Goal: Task Accomplishment & Management: Use online tool/utility

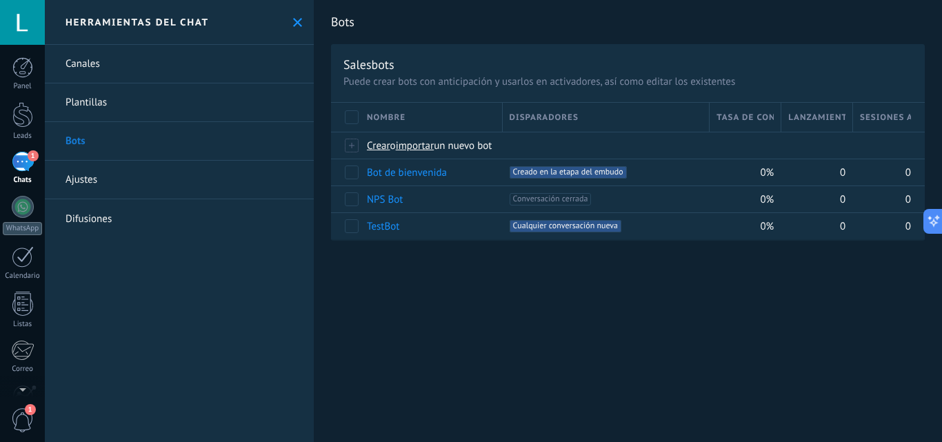
click at [15, 164] on div "1" at bounding box center [23, 162] width 22 height 20
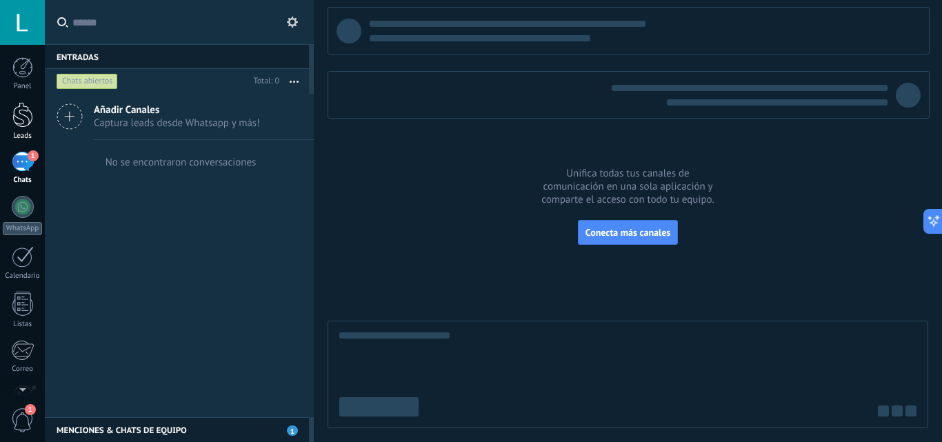
click at [28, 119] on div at bounding box center [22, 115] width 21 height 26
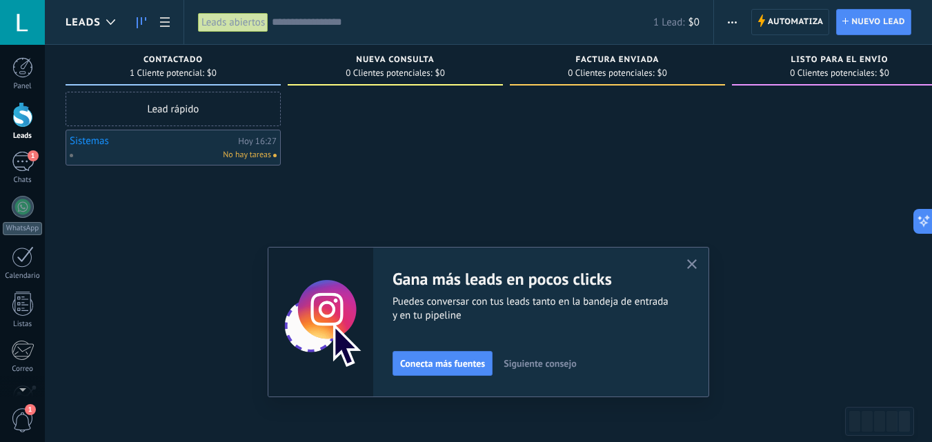
click at [694, 265] on icon "button" at bounding box center [692, 264] width 10 height 10
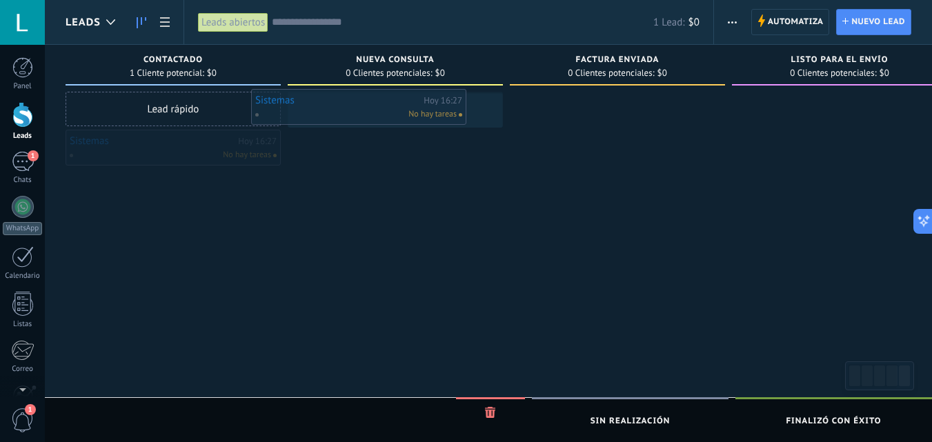
drag, startPoint x: 194, startPoint y: 149, endPoint x: 388, endPoint y: 105, distance: 199.5
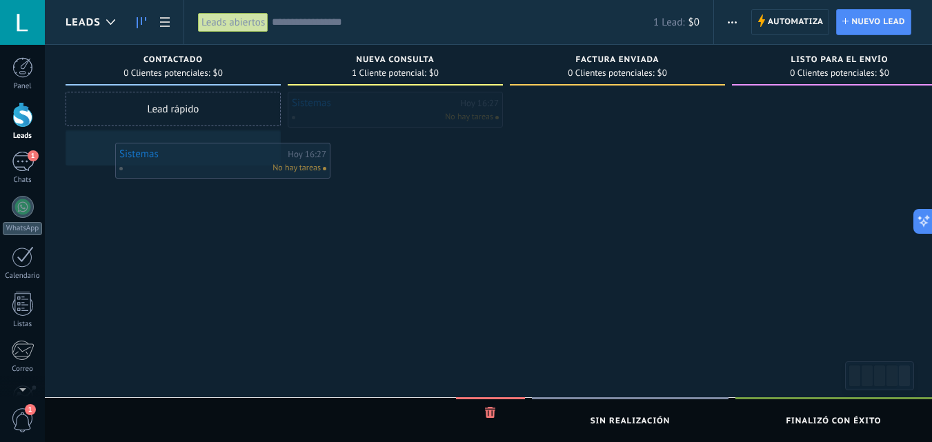
drag, startPoint x: 349, startPoint y: 99, endPoint x: 155, endPoint y: 129, distance: 196.1
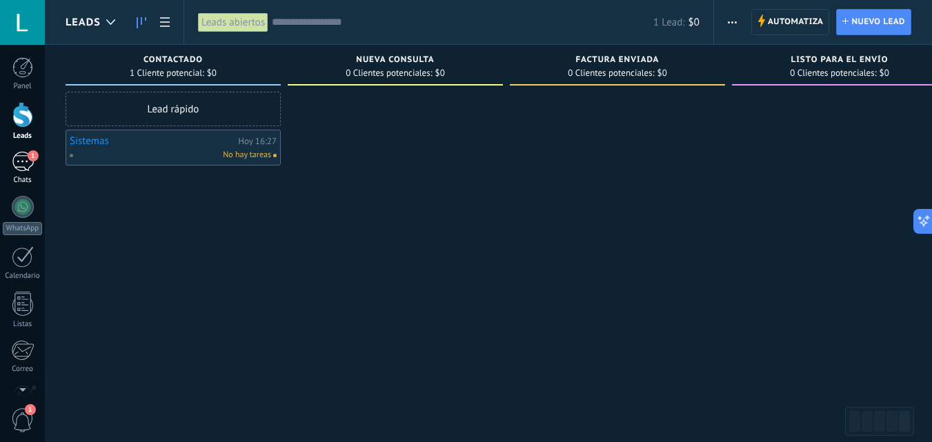
click at [27, 168] on div "1" at bounding box center [23, 162] width 22 height 20
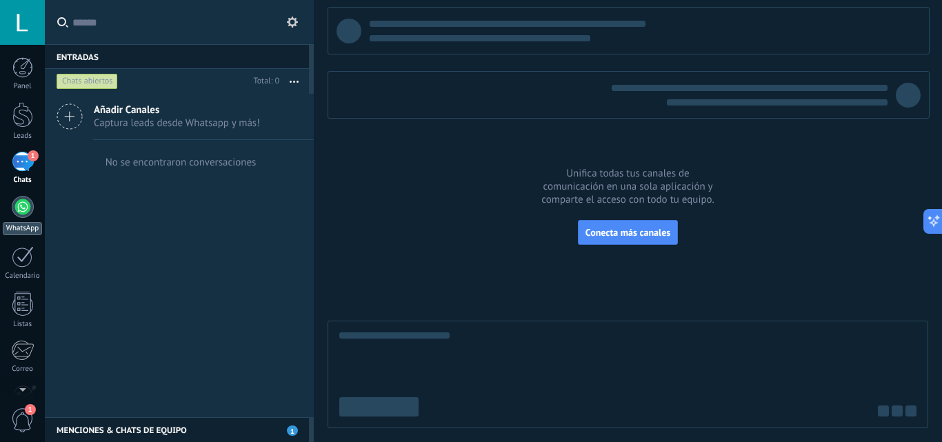
click at [25, 210] on div at bounding box center [23, 207] width 22 height 22
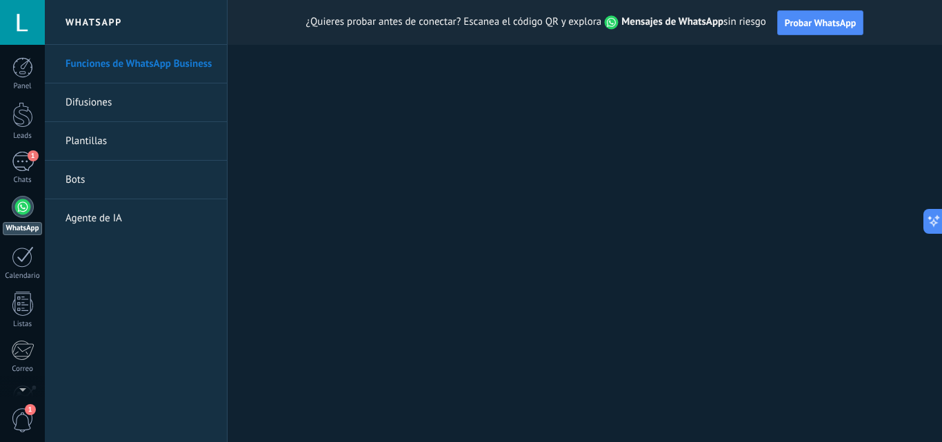
click at [99, 106] on link "Difusiones" at bounding box center [140, 102] width 148 height 39
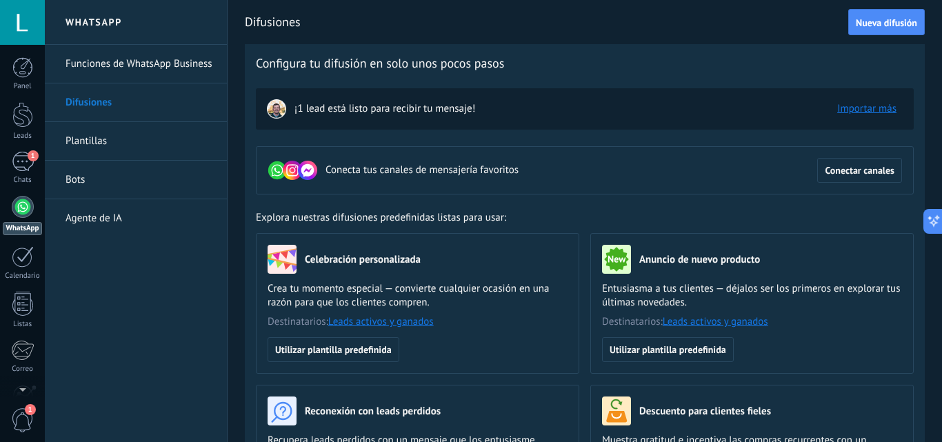
click at [83, 180] on link "Bots" at bounding box center [140, 180] width 148 height 39
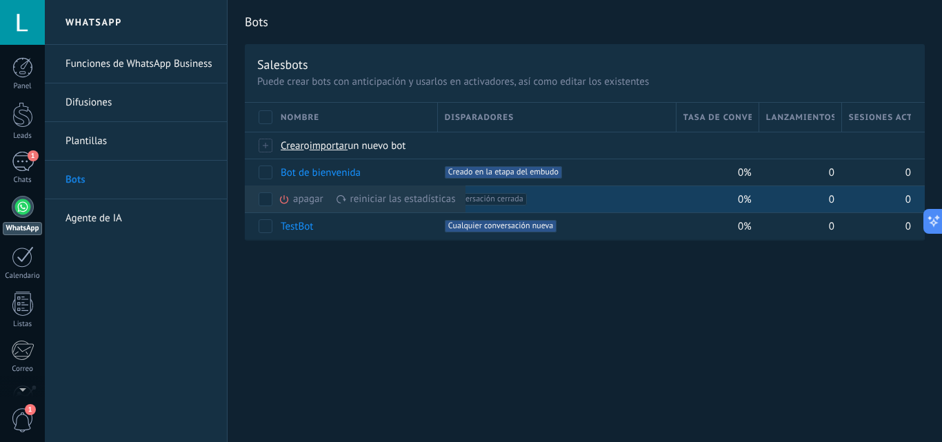
click at [296, 204] on div "apagar màs" at bounding box center [325, 199] width 92 height 27
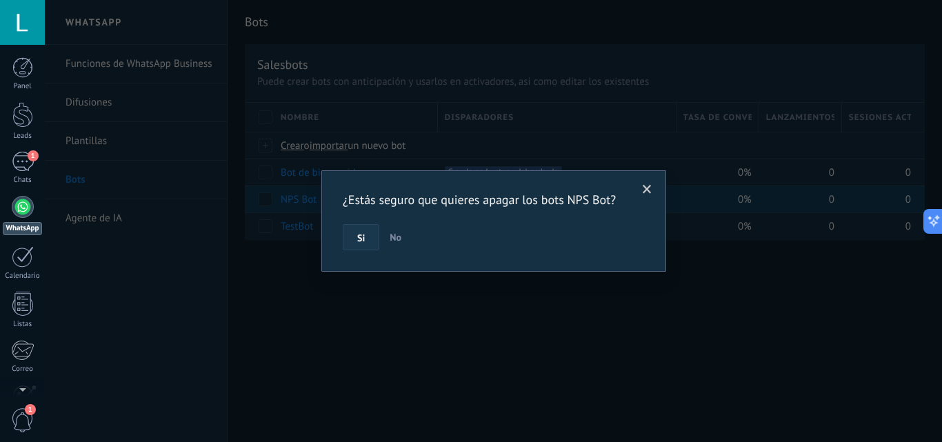
click at [359, 241] on span "Si" at bounding box center [361, 238] width 8 height 10
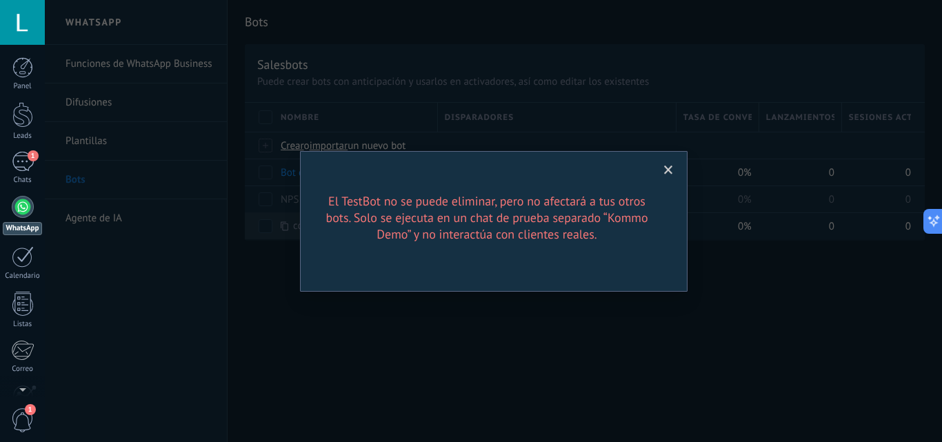
click at [671, 169] on span at bounding box center [668, 171] width 9 height 10
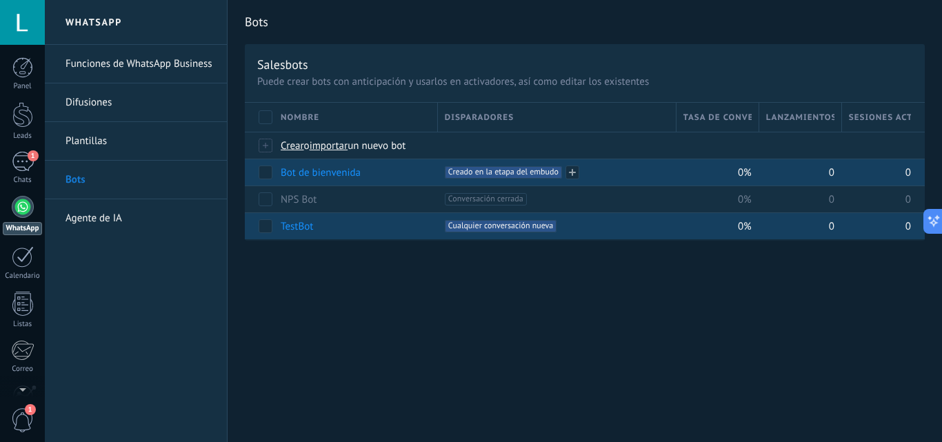
click at [658, 176] on div "+1 Creado en la etapa del embudo +0" at bounding box center [557, 172] width 224 height 12
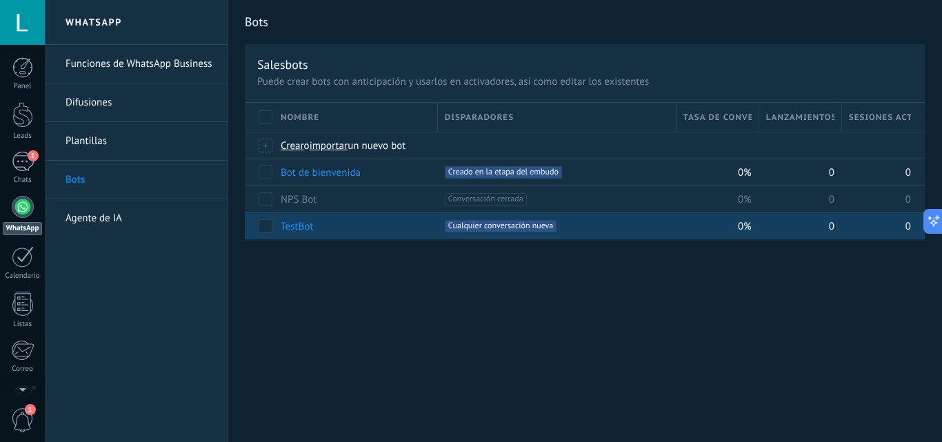
click at [84, 217] on link "Agente de IA" at bounding box center [140, 218] width 148 height 39
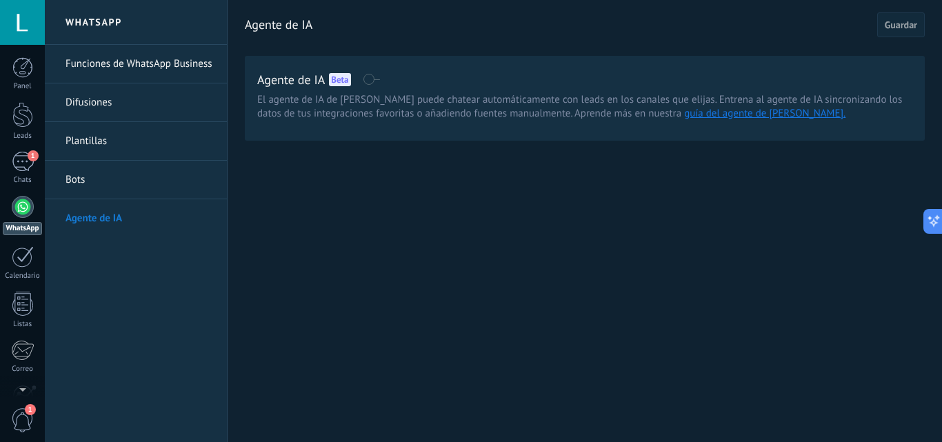
click at [15, 419] on span "1" at bounding box center [22, 420] width 23 height 24
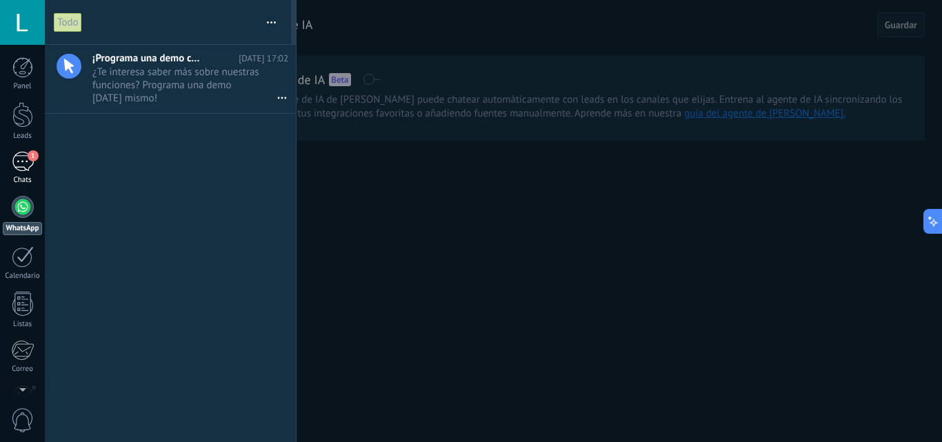
click at [17, 169] on div "1" at bounding box center [23, 162] width 22 height 20
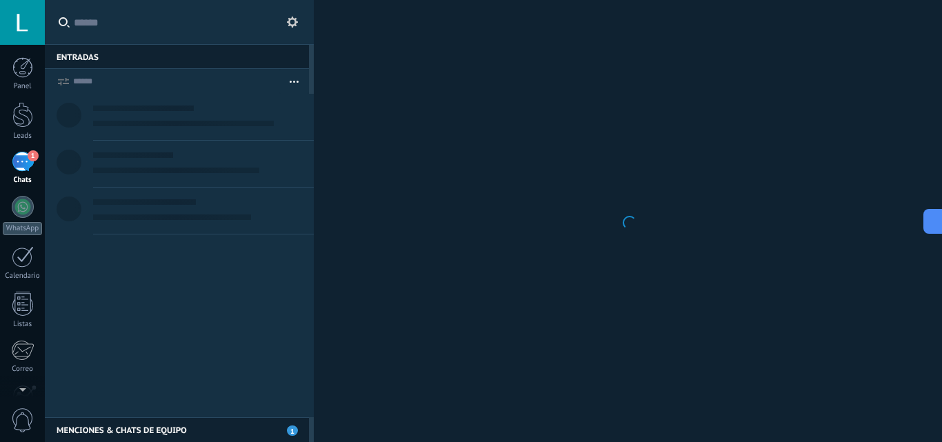
scroll to position [74, 0]
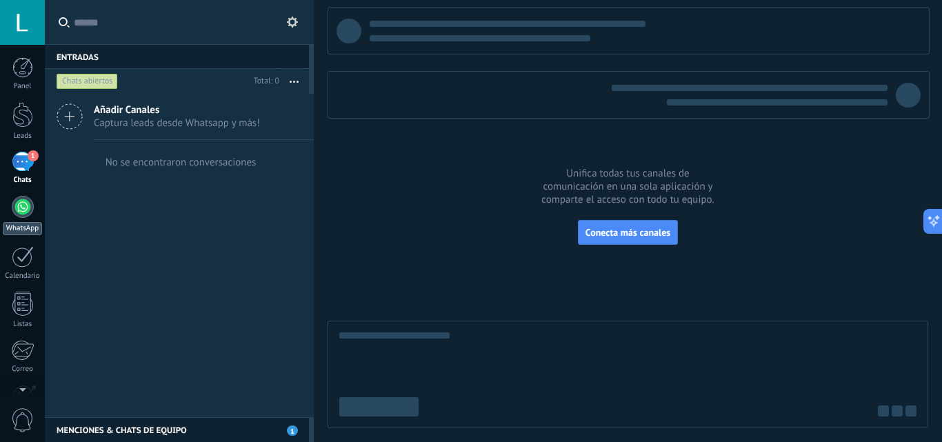
click at [18, 206] on div at bounding box center [23, 207] width 22 height 22
